Goal: Information Seeking & Learning: Understand process/instructions

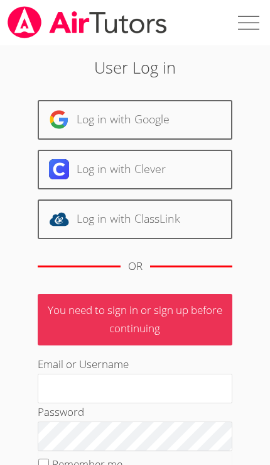
scroll to position [231, 0]
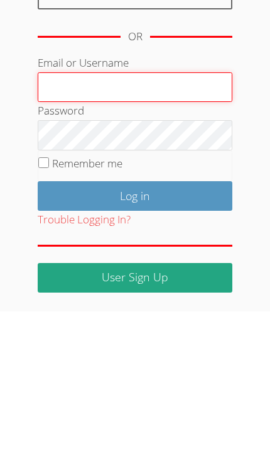
type input "[PERSON_NAME][EMAIL_ADDRESS][PERSON_NAME][DOMAIN_NAME]"
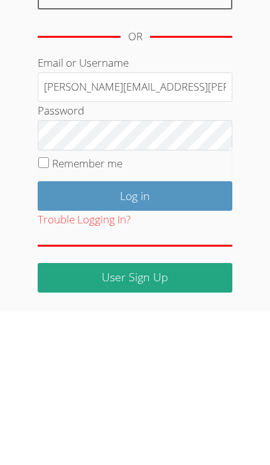
click at [135, 334] on input "Log in" at bounding box center [135, 349] width 195 height 30
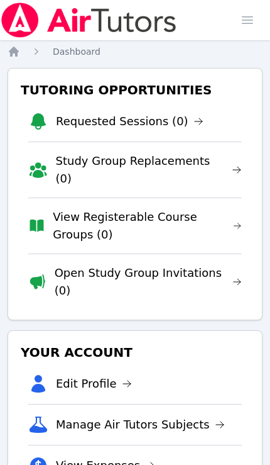
click at [139, 19] on img at bounding box center [89, 20] width 178 height 35
click at [250, 22] on span "button" at bounding box center [248, 20] width 28 height 28
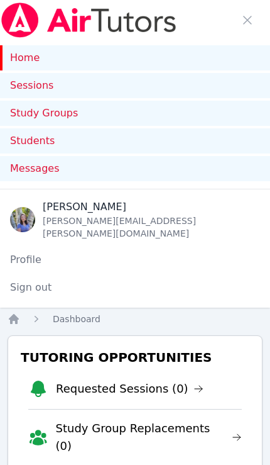
click at [155, 19] on img at bounding box center [89, 20] width 178 height 35
click at [153, 25] on img at bounding box center [89, 20] width 178 height 35
click at [139, 22] on img at bounding box center [89, 20] width 178 height 35
click at [260, 25] on span "button" at bounding box center [248, 20] width 28 height 28
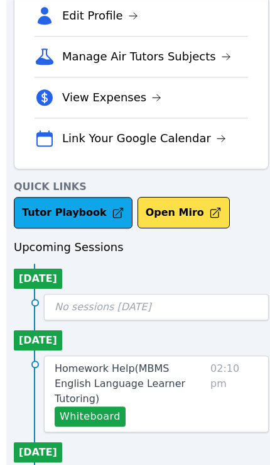
scroll to position [453, 0]
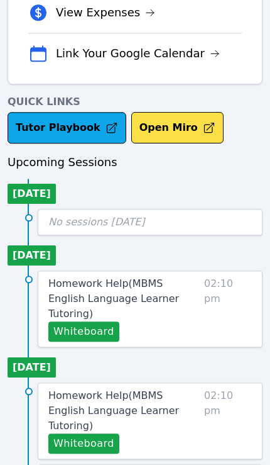
click at [98, 112] on link "Tutor Playbook" at bounding box center [67, 127] width 119 height 31
